Goal: Navigation & Orientation: Go to known website

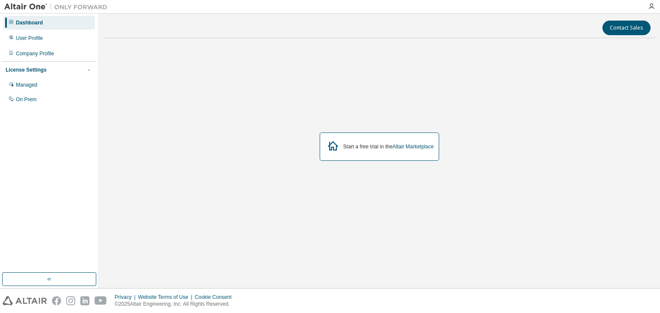
click at [127, 186] on div "Start a free trial in the Altair Marketplace" at bounding box center [379, 147] width 552 height 204
